Goal: Task Accomplishment & Management: Complete application form

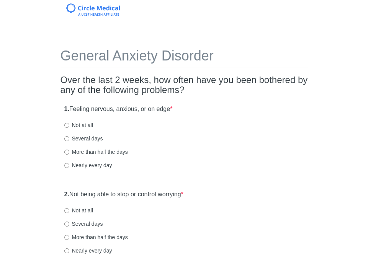
click at [111, 166] on label "Nearly every day" at bounding box center [88, 165] width 48 height 8
click at [69, 166] on input "Nearly every day" at bounding box center [66, 165] width 5 height 5
radio input "true"
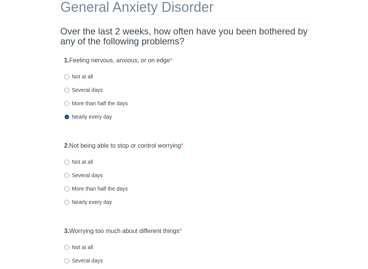
scroll to position [49, 0]
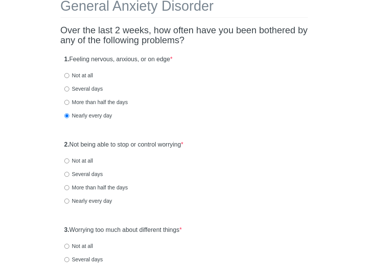
click at [93, 199] on label "Nearly every day" at bounding box center [88, 201] width 48 height 8
click at [69, 199] on input "Nearly every day" at bounding box center [66, 200] width 5 height 5
radio input "true"
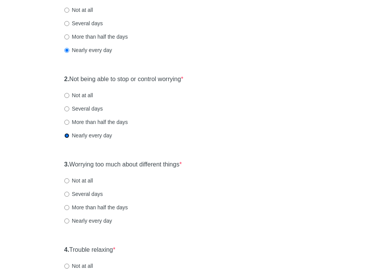
scroll to position [116, 0]
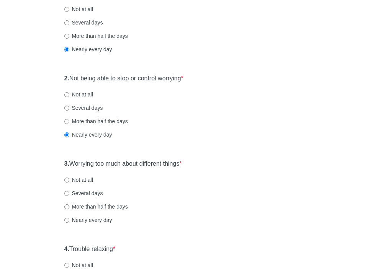
click at [82, 221] on label "Nearly every day" at bounding box center [88, 220] width 48 height 8
click at [69, 221] on input "Nearly every day" at bounding box center [66, 220] width 5 height 5
radio input "true"
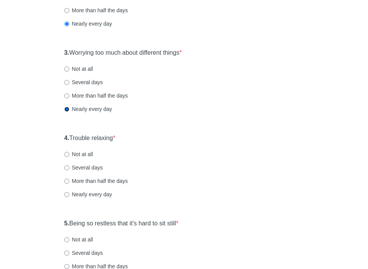
scroll to position [234, 0]
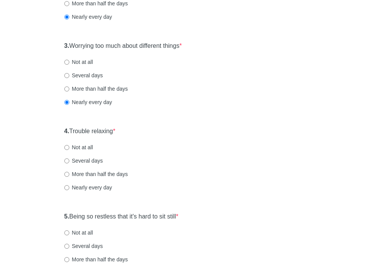
click at [92, 163] on label "Several days" at bounding box center [83, 161] width 39 height 8
click at [69, 163] on input "Several days" at bounding box center [66, 160] width 5 height 5
radio input "true"
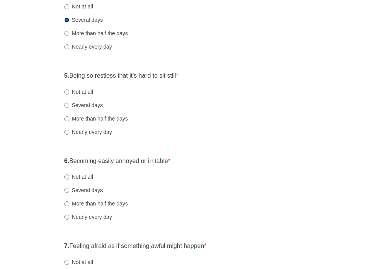
scroll to position [375, 0]
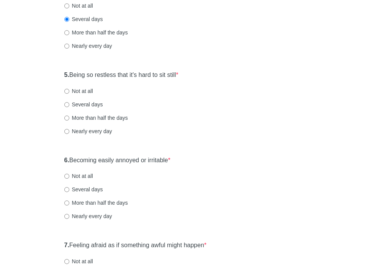
click at [85, 92] on label "Not at all" at bounding box center [78, 91] width 29 height 8
click at [69, 92] on input "Not at all" at bounding box center [66, 91] width 5 height 5
radio input "true"
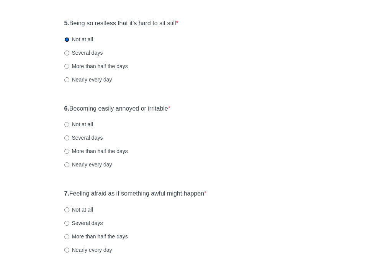
scroll to position [427, 0]
click at [83, 146] on div "6. Becoming easily annoyed or irritable * Not at all Several days More than hal…" at bounding box center [183, 140] width 247 height 80
click at [83, 148] on label "More than half the days" at bounding box center [95, 151] width 63 height 8
click at [69, 148] on input "More than half the days" at bounding box center [66, 150] width 5 height 5
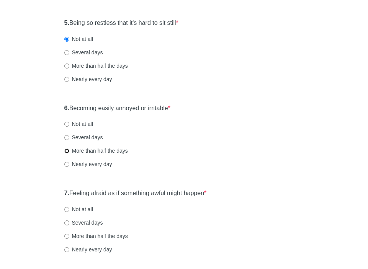
radio input "true"
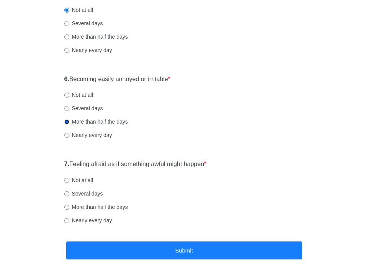
scroll to position [493, 0]
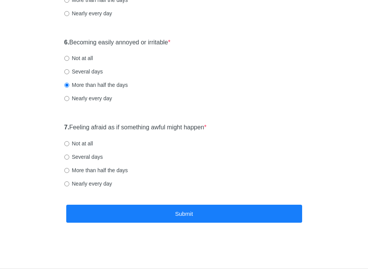
click at [86, 146] on label "Not at all" at bounding box center [78, 144] width 29 height 8
click at [69, 146] on input "Not at all" at bounding box center [66, 143] width 5 height 5
radio input "true"
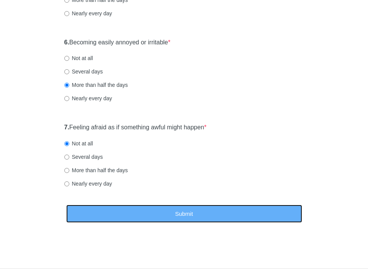
click at [195, 217] on button "Submit" at bounding box center [184, 214] width 236 height 18
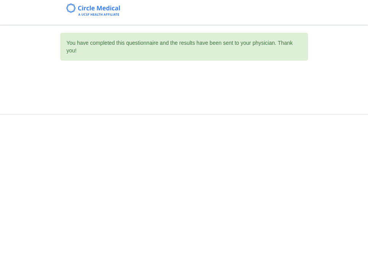
scroll to position [0, 0]
